Goal: Consume media (video, audio): Consume media (video, audio)

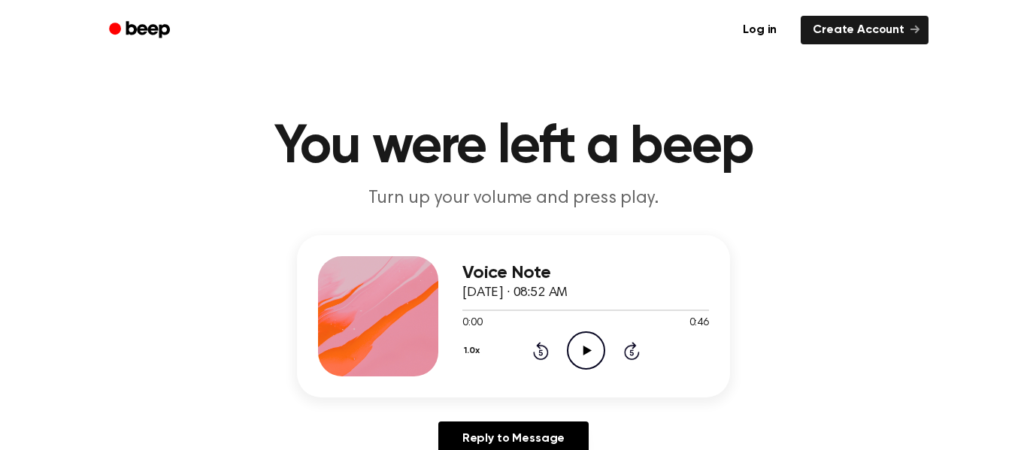
click at [601, 358] on icon "Play Audio" at bounding box center [586, 351] width 38 height 38
click at [578, 358] on icon "Pause Audio" at bounding box center [586, 351] width 38 height 38
click at [598, 354] on icon "Play Audio" at bounding box center [586, 351] width 38 height 38
click at [541, 353] on icon at bounding box center [540, 353] width 4 height 6
click at [541, 353] on icon "Rewind 5 seconds" at bounding box center [540, 351] width 17 height 20
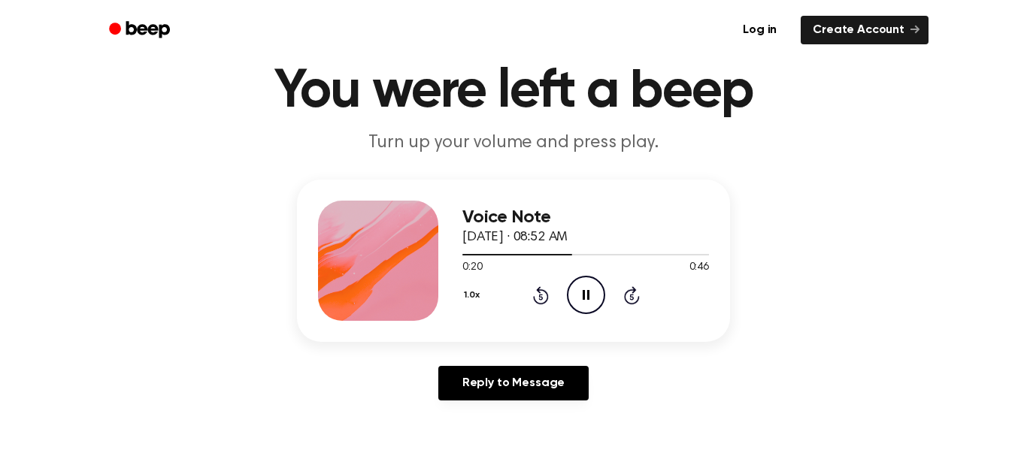
scroll to position [57, 0]
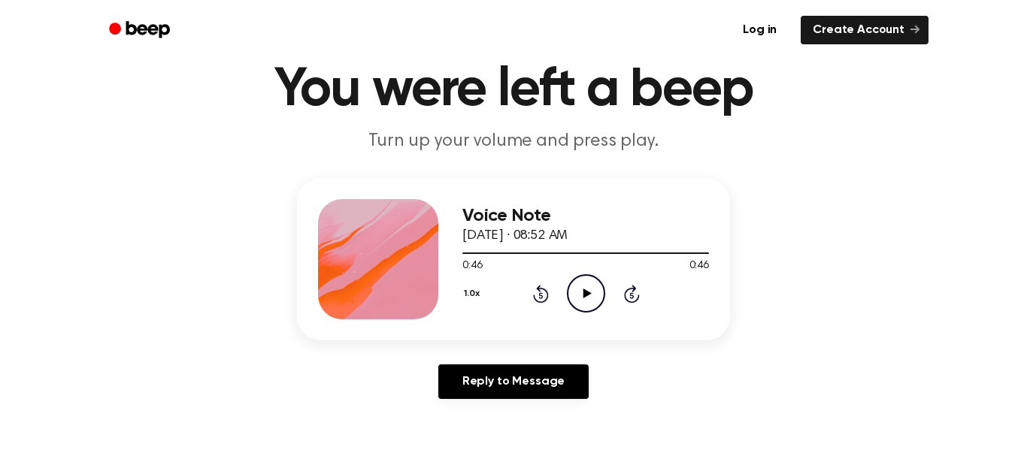
click at [541, 299] on icon "Rewind 5 seconds" at bounding box center [540, 294] width 17 height 20
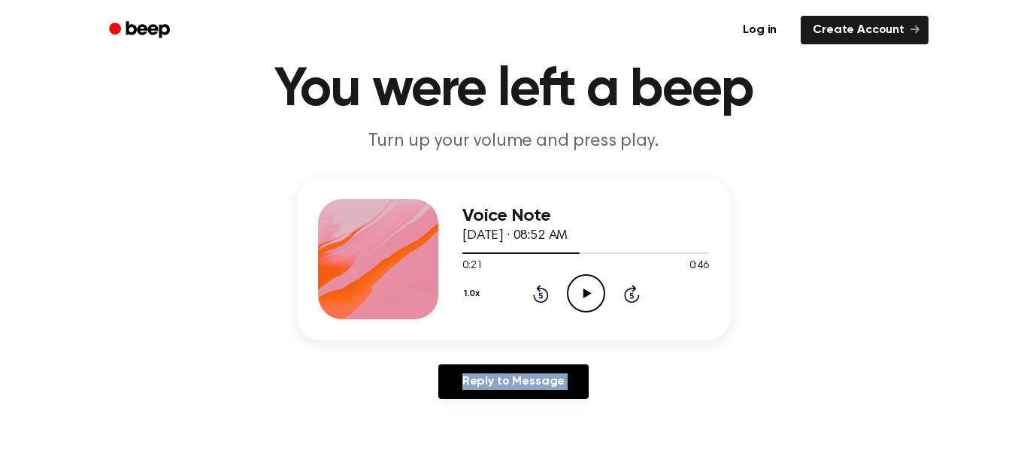
click at [541, 299] on icon "Rewind 5 seconds" at bounding box center [540, 294] width 17 height 20
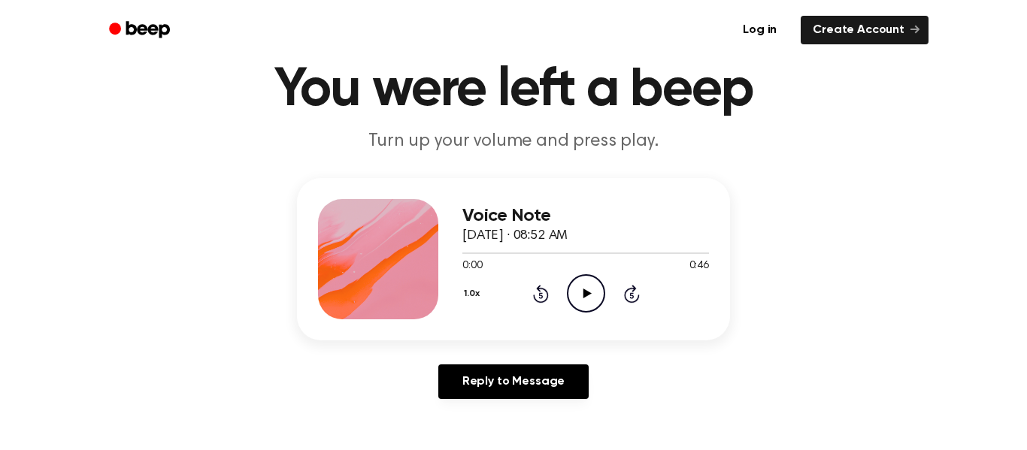
click at [578, 308] on icon "Play Audio" at bounding box center [586, 293] width 38 height 38
click at [602, 287] on icon "Pause Audio" at bounding box center [586, 293] width 38 height 38
click at [540, 299] on icon "Rewind 5 seconds" at bounding box center [540, 294] width 17 height 20
click at [596, 298] on icon "Play Audio" at bounding box center [586, 293] width 38 height 38
click at [584, 301] on icon "Pause Audio" at bounding box center [586, 293] width 38 height 38
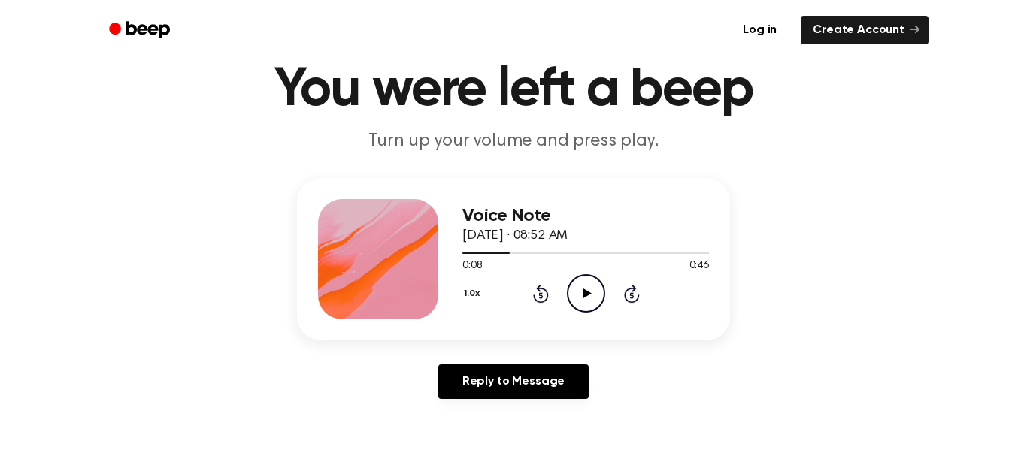
click at [584, 298] on icon at bounding box center [587, 294] width 8 height 10
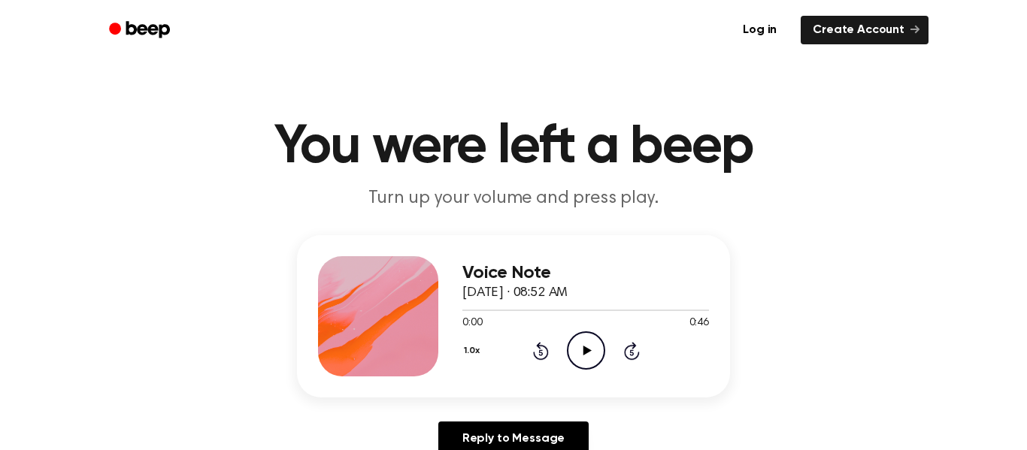
click at [595, 338] on icon "Play Audio" at bounding box center [586, 351] width 38 height 38
click at [541, 359] on icon at bounding box center [541, 351] width 16 height 18
click at [544, 358] on icon at bounding box center [541, 351] width 16 height 18
click at [549, 348] on div "1.0x Rewind 5 seconds Pause Audio Skip 5 seconds" at bounding box center [585, 351] width 247 height 38
click at [538, 353] on icon "Rewind 5 seconds" at bounding box center [540, 351] width 17 height 20
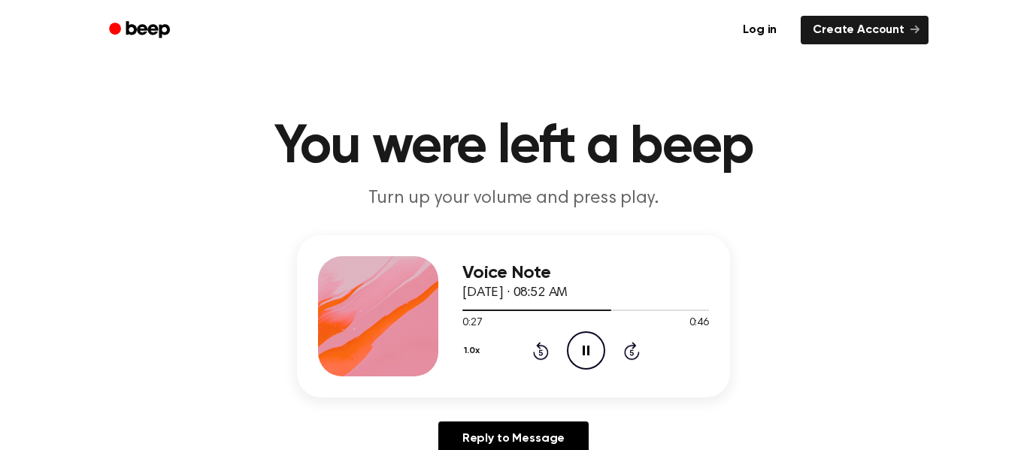
click at [538, 353] on icon "Rewind 5 seconds" at bounding box center [540, 351] width 17 height 20
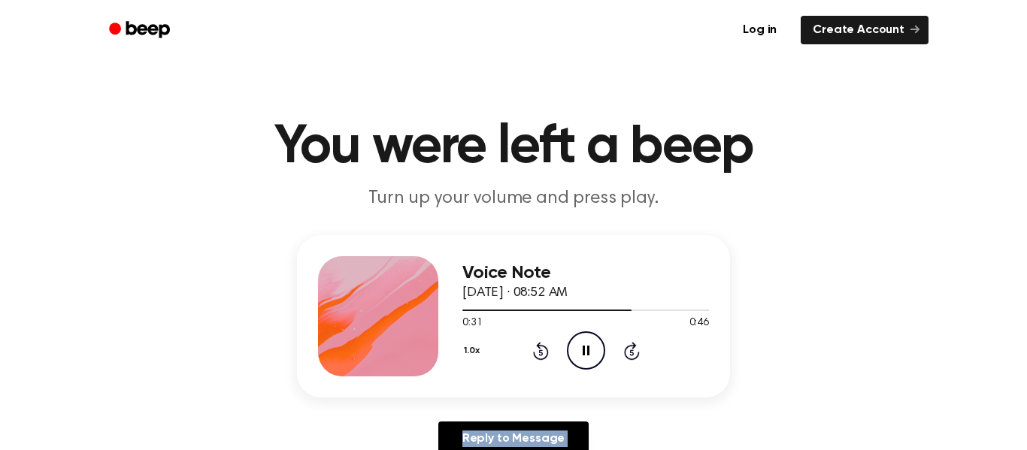
click at [538, 353] on icon "Rewind 5 seconds" at bounding box center [540, 351] width 17 height 20
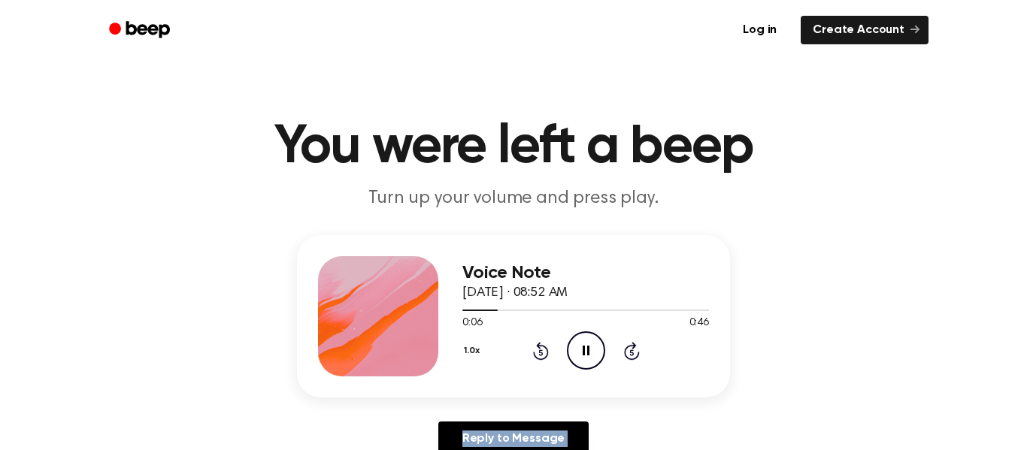
click at [538, 353] on icon "Rewind 5 seconds" at bounding box center [540, 351] width 17 height 20
